Goal: Task Accomplishment & Management: Manage account settings

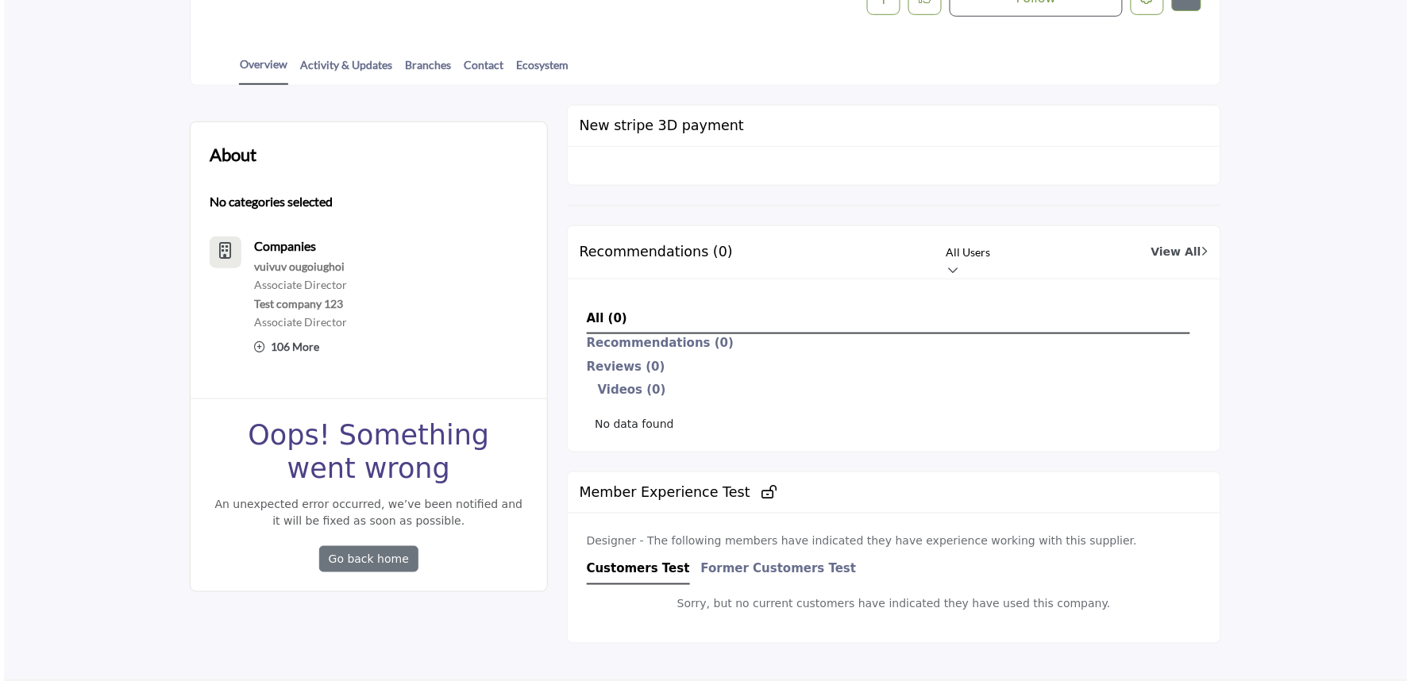
scroll to position [88, 0]
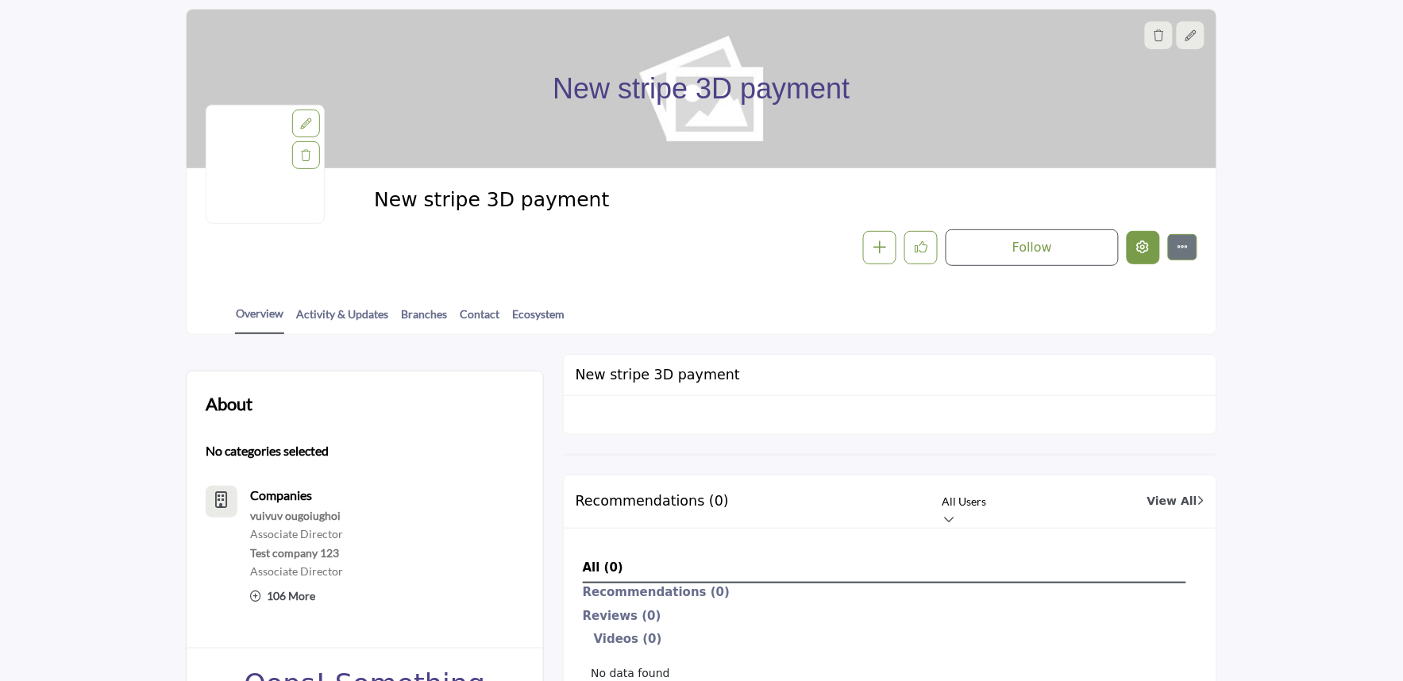
click at [1138, 247] on icon "Edit company" at bounding box center [1143, 247] width 13 height 13
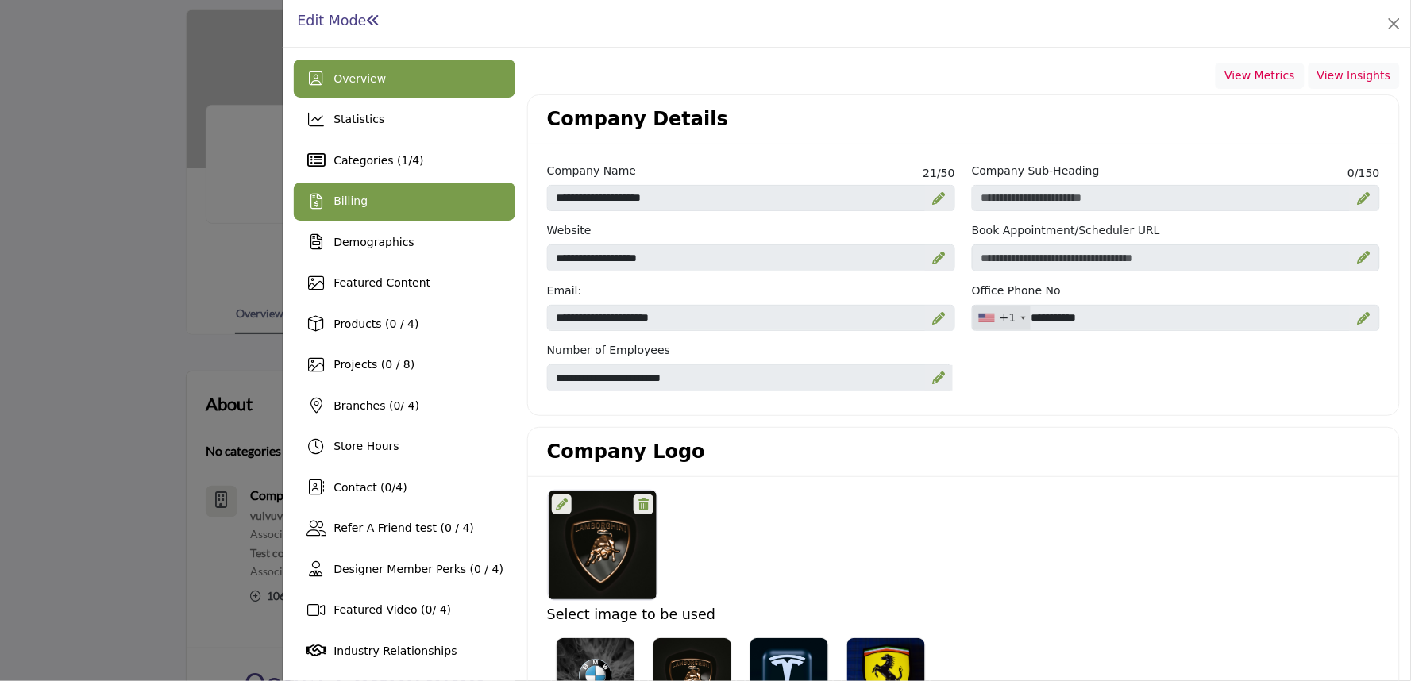
click at [392, 187] on div "Billing" at bounding box center [405, 202] width 222 height 38
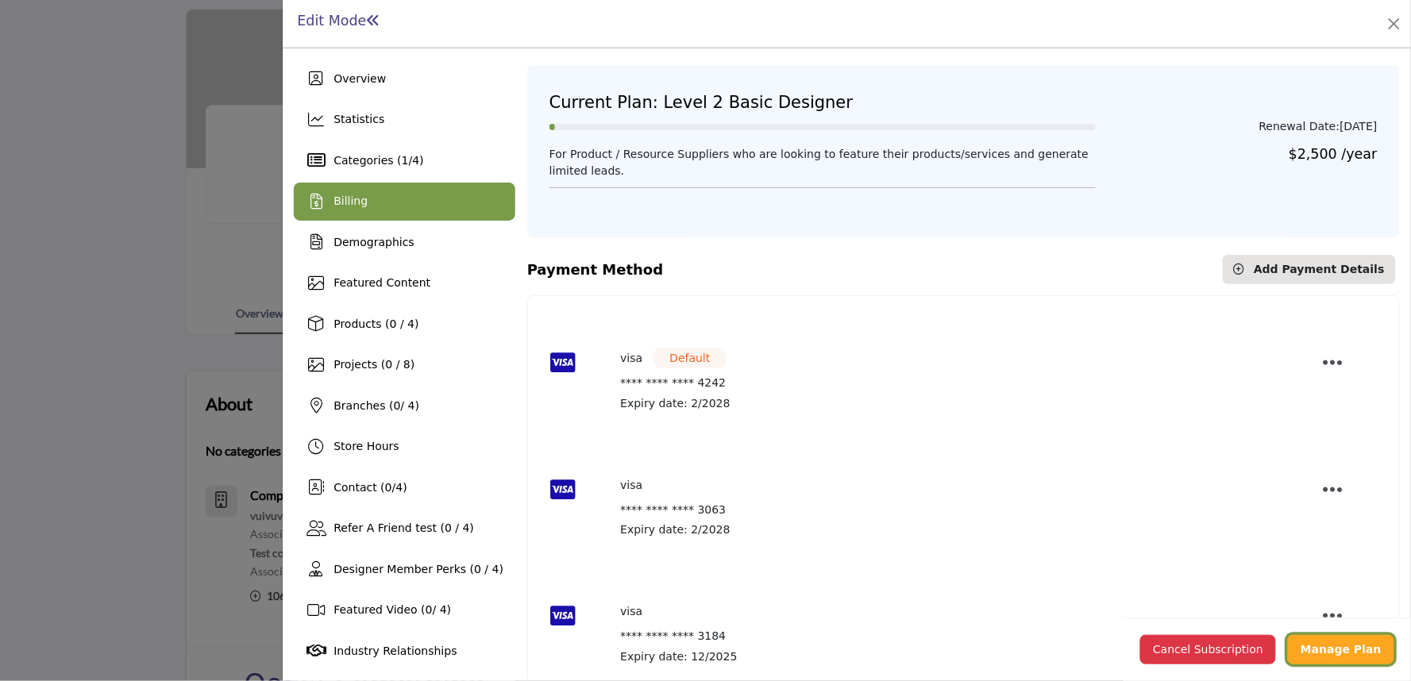
click at [1322, 654] on b "Manage Plan" at bounding box center [1341, 649] width 81 height 13
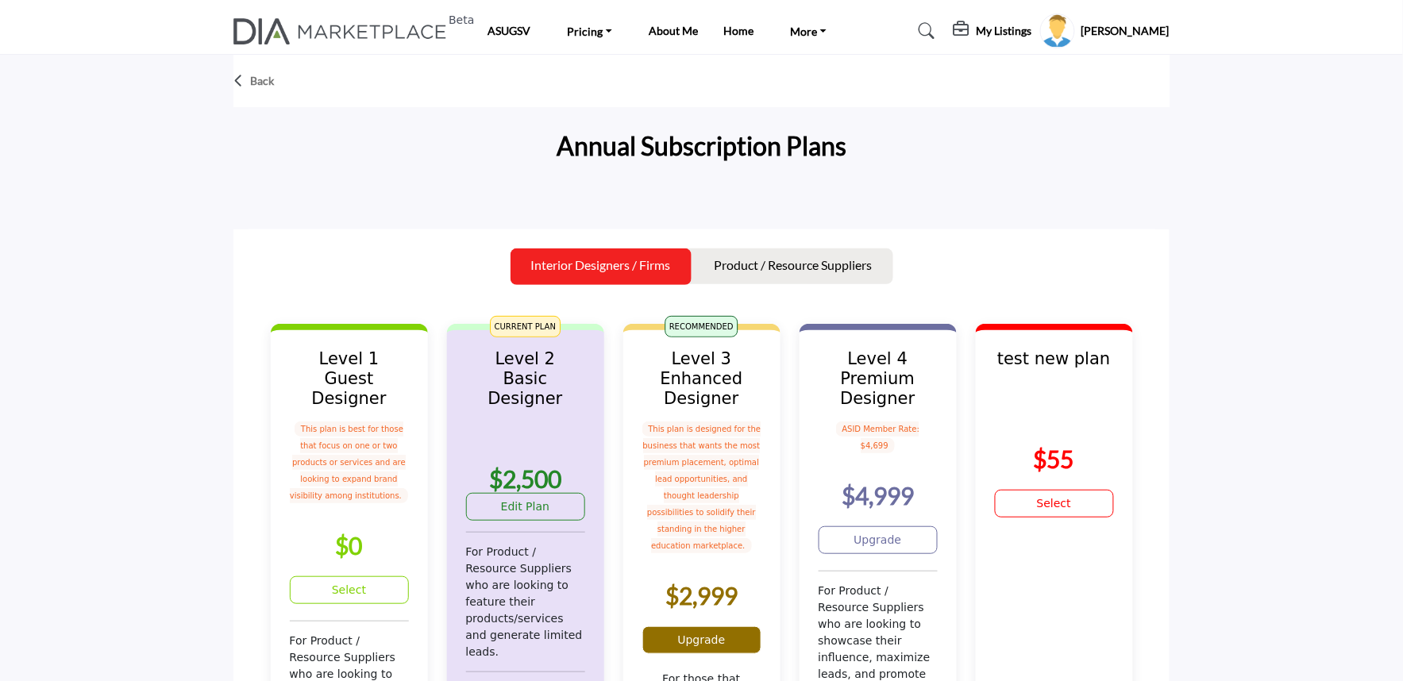
click at [675, 627] on link "Upgrade" at bounding box center [702, 641] width 119 height 28
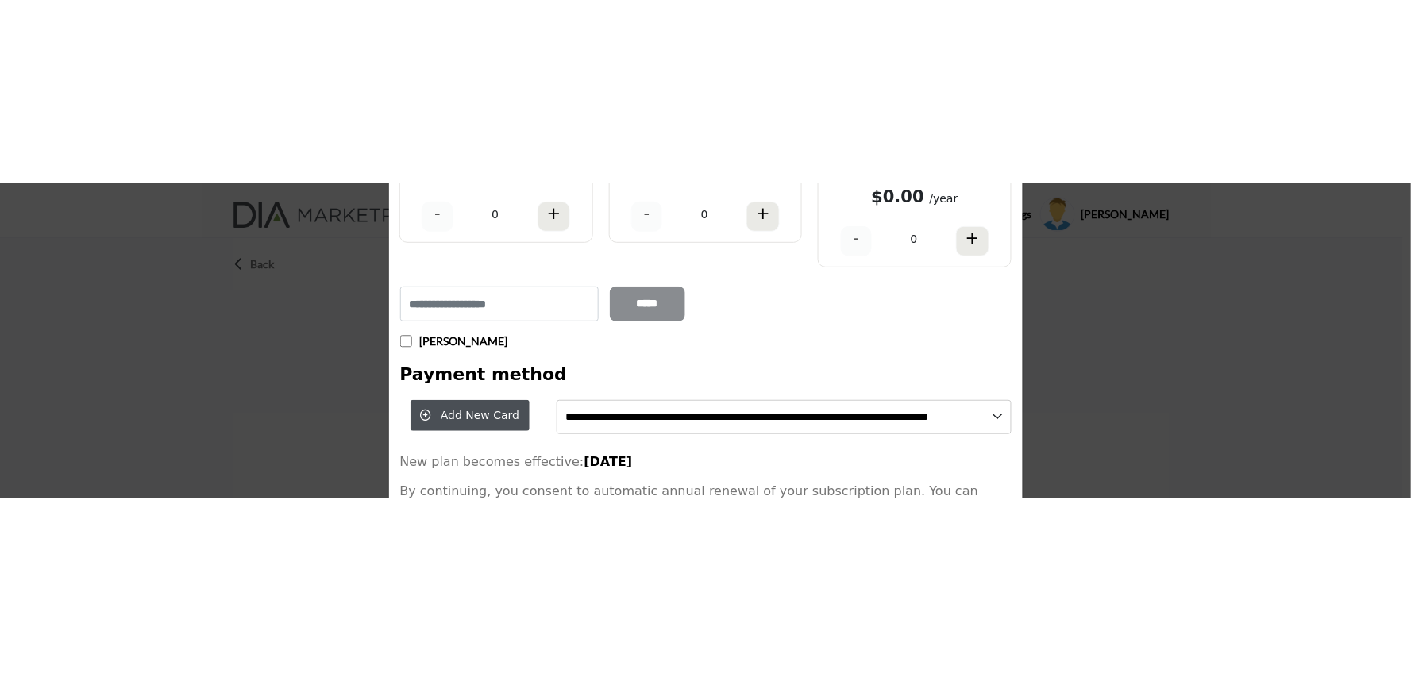
scroll to position [199, 0]
